Goal: Download file/media

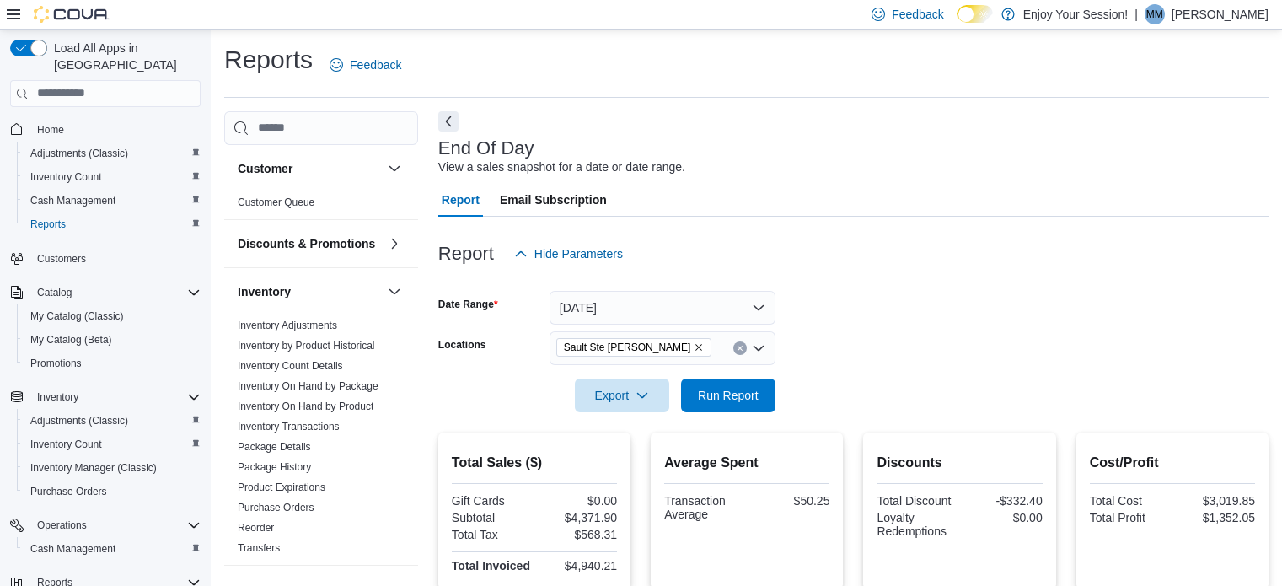
scroll to position [11, 0]
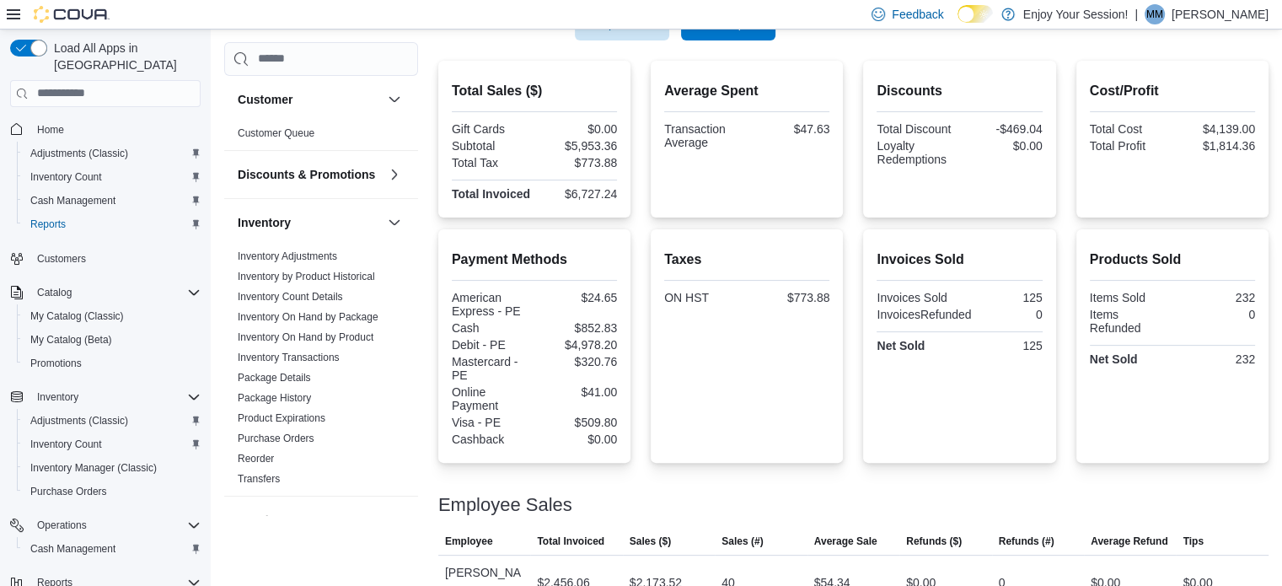
scroll to position [369, 0]
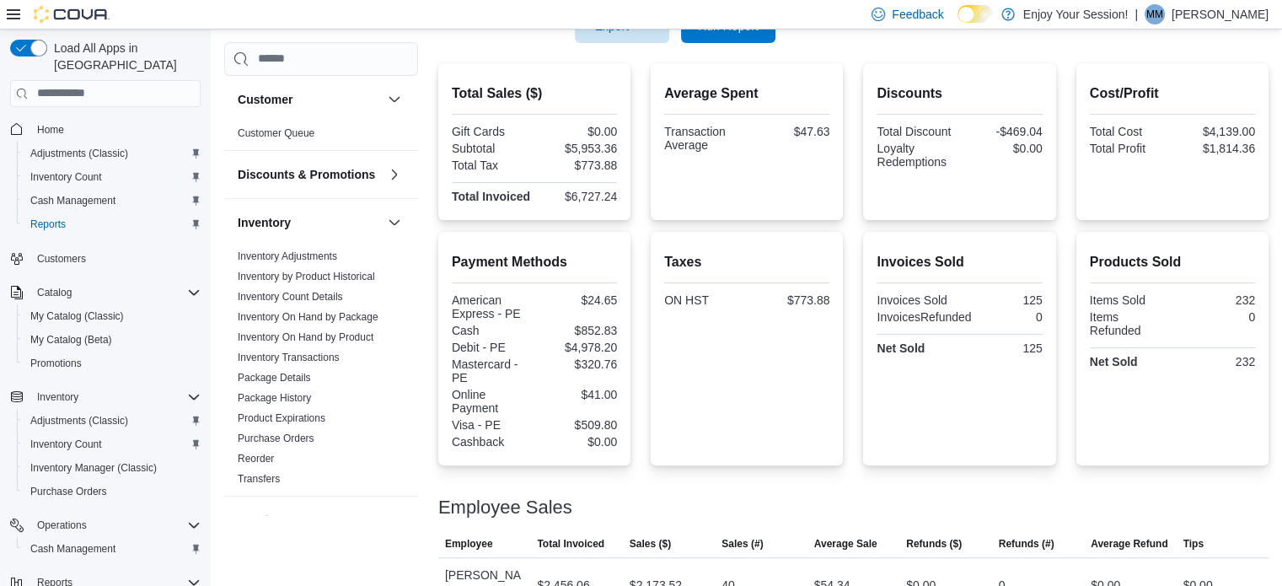
click at [1036, 355] on div at bounding box center [959, 356] width 165 height 3
click at [593, 195] on div "$6,727.24" at bounding box center [577, 196] width 79 height 13
click at [702, 299] on div "ON HST" at bounding box center [703, 299] width 79 height 13
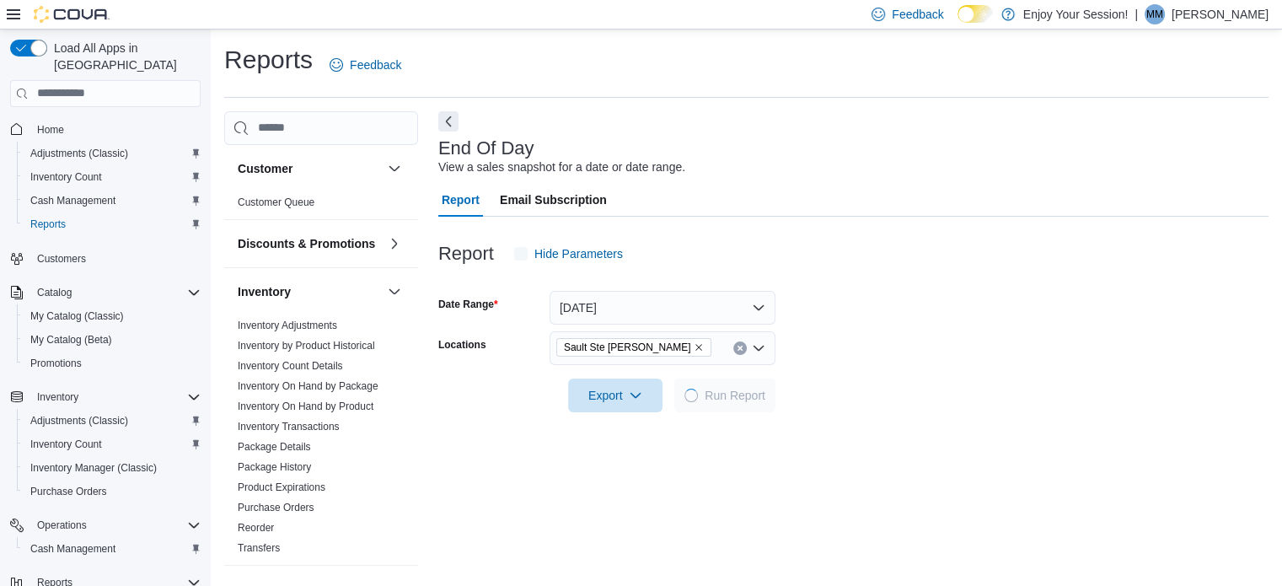
scroll to position [11, 0]
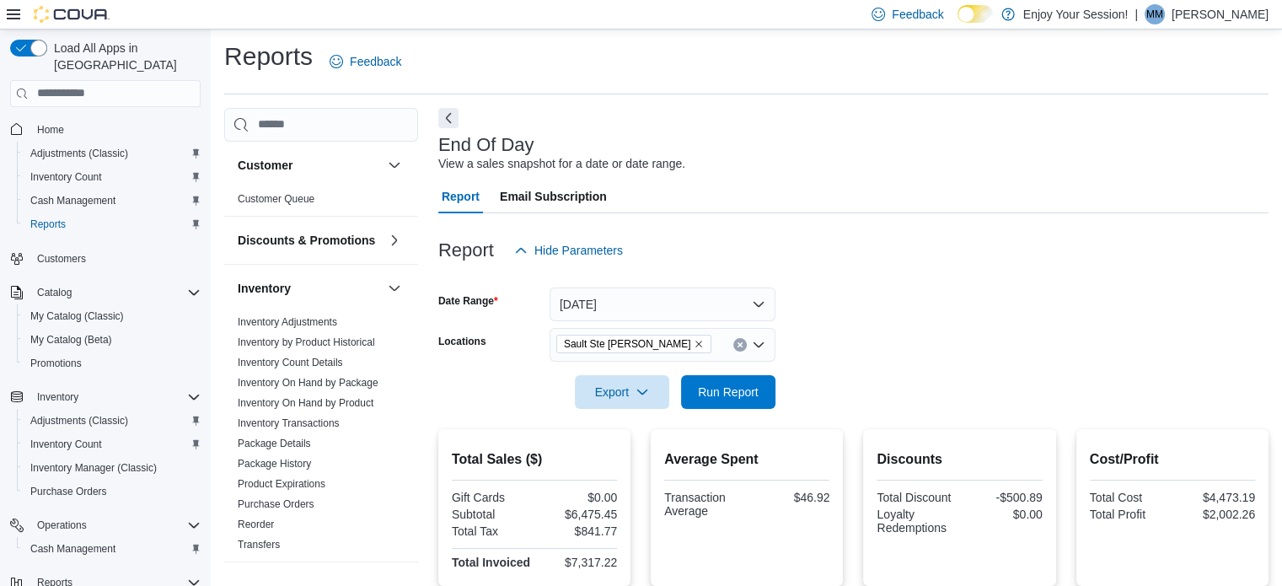
scroll to position [11, 0]
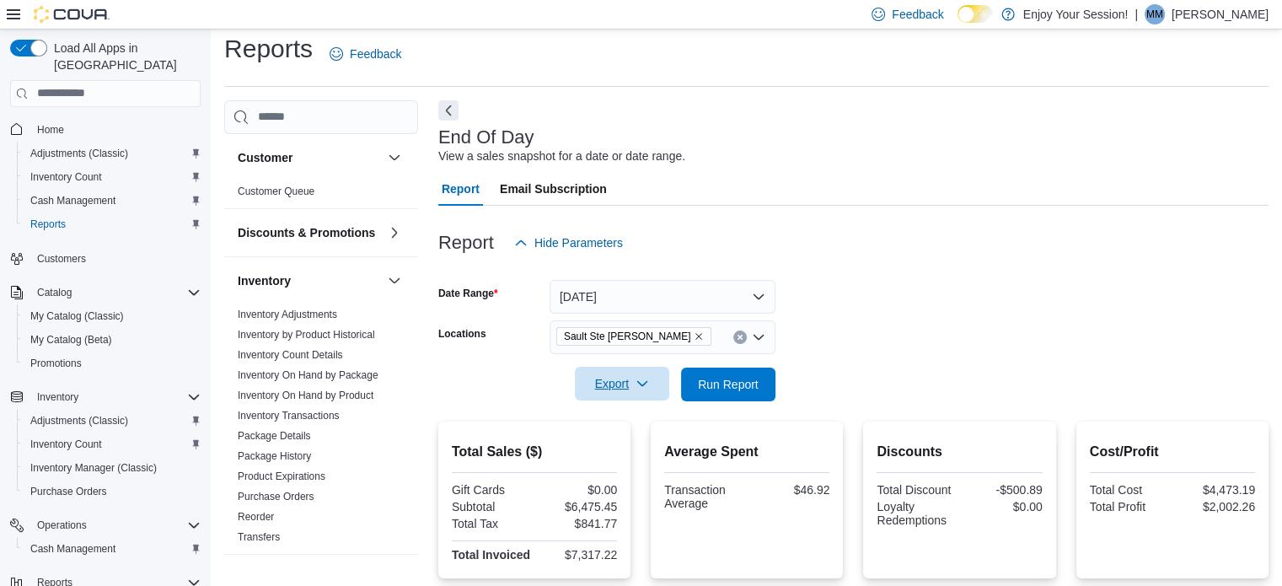
click at [647, 390] on icon "button" at bounding box center [642, 383] width 13 height 13
click at [627, 448] on span "Export to Pdf" at bounding box center [625, 451] width 76 height 13
